Goal: Task Accomplishment & Management: Complete application form

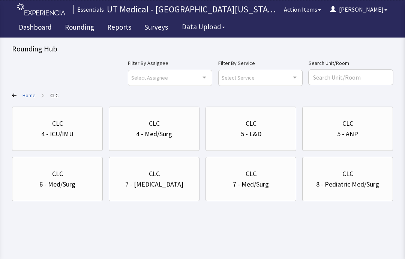
click at [160, 145] on div "CLC 4 - Med/Surg" at bounding box center [154, 129] width 78 height 36
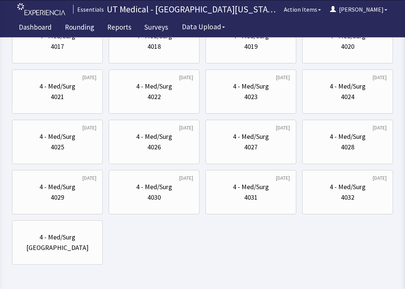
scroll to position [288, 0]
click at [356, 91] on div "4 - Med/Surg" at bounding box center [347, 86] width 36 height 10
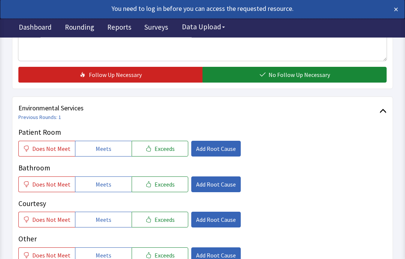
scroll to position [341, 0]
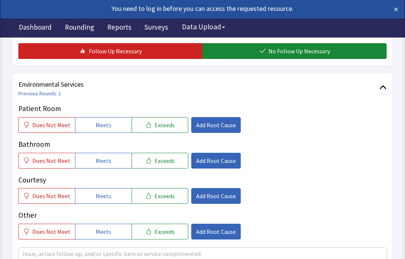
click at [60, 126] on span "Does Not Meet" at bounding box center [51, 124] width 38 height 9
click at [60, 157] on span "Does Not Meet" at bounding box center [51, 160] width 38 height 9
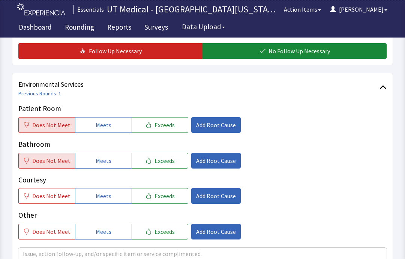
click at [217, 119] on button "Add Root Cause" at bounding box center [215, 125] width 49 height 16
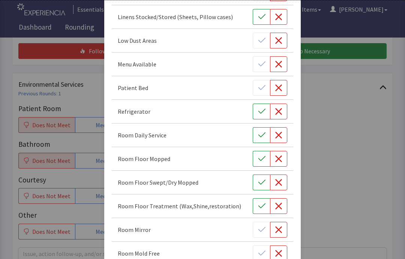
scroll to position [215, 0]
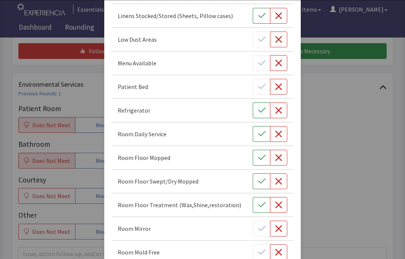
click at [281, 135] on icon "button" at bounding box center [278, 133] width 7 height 7
click at [279, 157] on icon "button" at bounding box center [278, 157] width 7 height 7
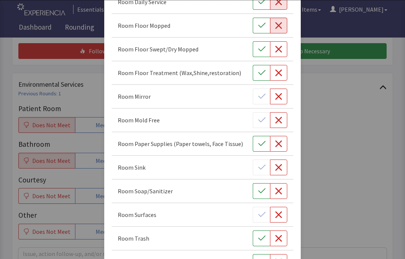
scroll to position [352, 0]
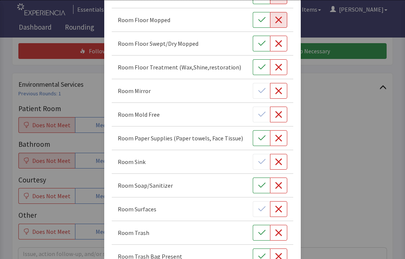
click at [281, 208] on icon "button" at bounding box center [278, 208] width 7 height 7
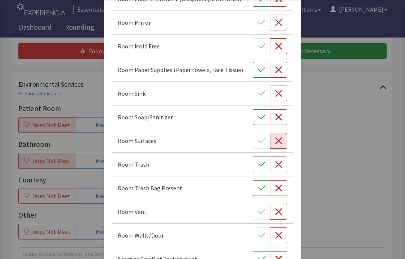
scroll to position [431, 0]
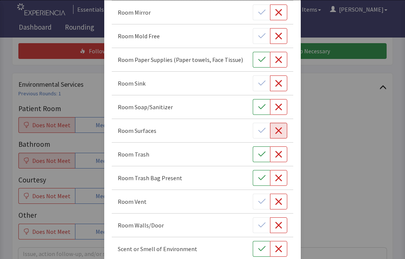
click at [280, 153] on icon "button" at bounding box center [278, 154] width 7 height 7
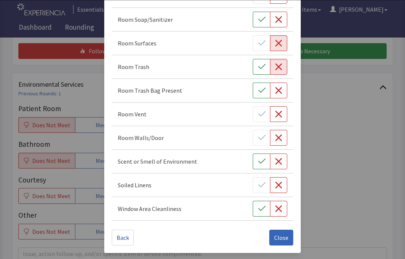
scroll to position [518, 0]
click at [285, 235] on span "Close" at bounding box center [281, 237] width 14 height 9
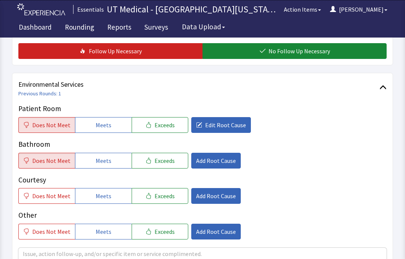
click at [214, 160] on span "Add Root Cause" at bounding box center [216, 160] width 40 height 9
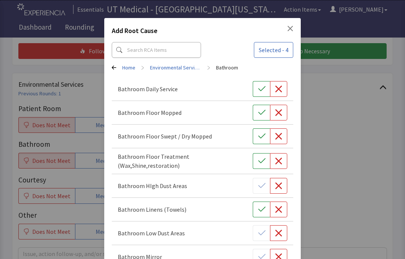
click at [280, 88] on icon "button" at bounding box center [278, 88] width 7 height 7
click at [280, 112] on icon "button" at bounding box center [278, 112] width 7 height 7
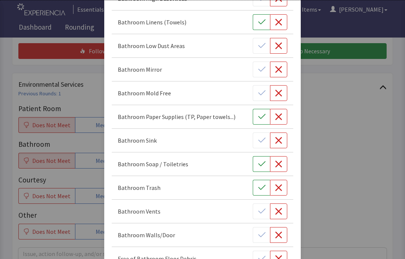
scroll to position [188, 0]
click at [282, 137] on icon "button" at bounding box center [278, 139] width 7 height 7
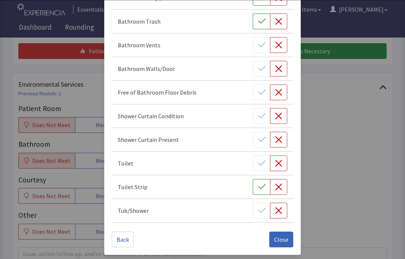
scroll to position [353, 0]
click at [280, 237] on span "Close" at bounding box center [281, 239] width 14 height 9
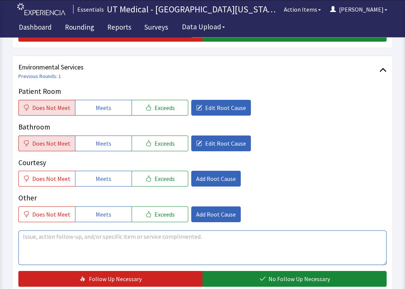
click at [236, 239] on textarea at bounding box center [202, 247] width 368 height 34
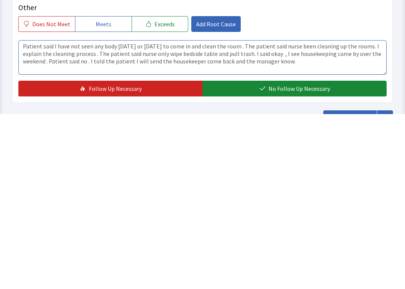
type textarea "Patient said I have not seen any body today or yesterday to come in and clean t…"
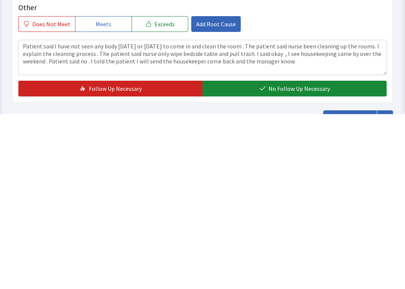
click at [162, 256] on button "Follow Up Necessary" at bounding box center [110, 264] width 184 height 16
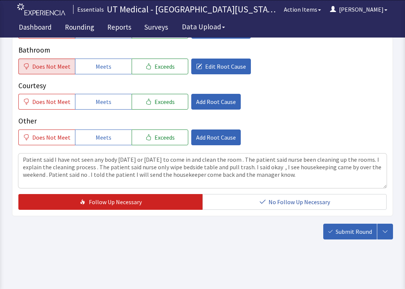
click at [345, 230] on span "Submit Round" at bounding box center [353, 231] width 36 height 9
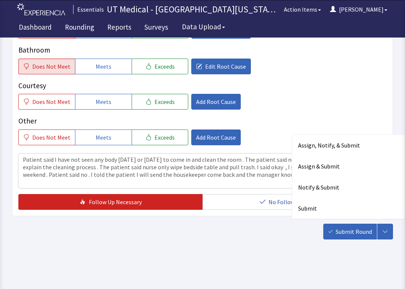
click at [317, 202] on div "Submit" at bounding box center [348, 207] width 112 height 21
